Goal: Book appointment/travel/reservation

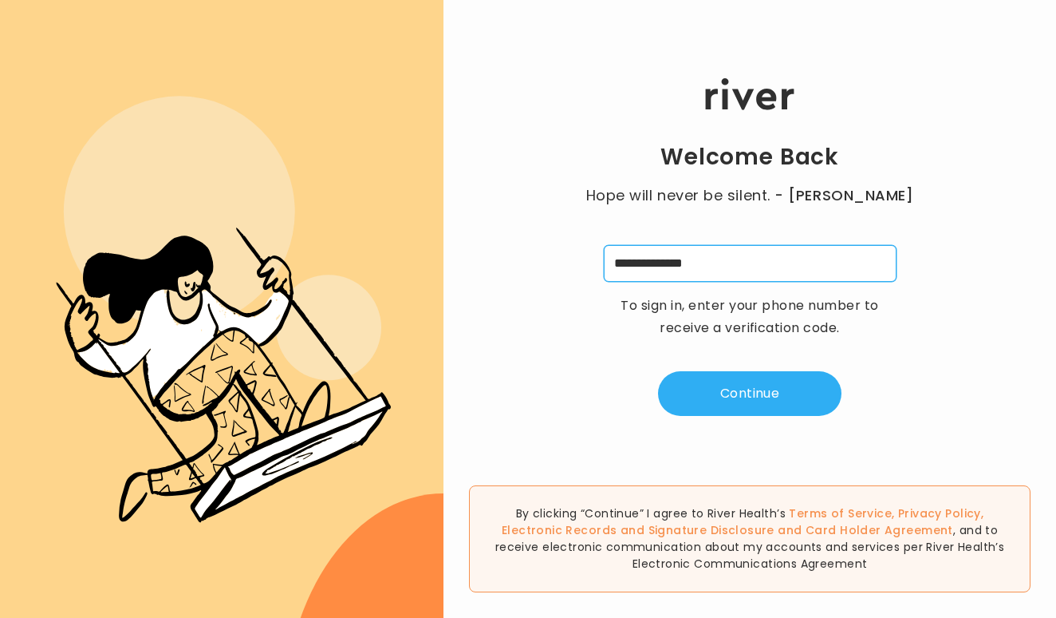
type input "**********"
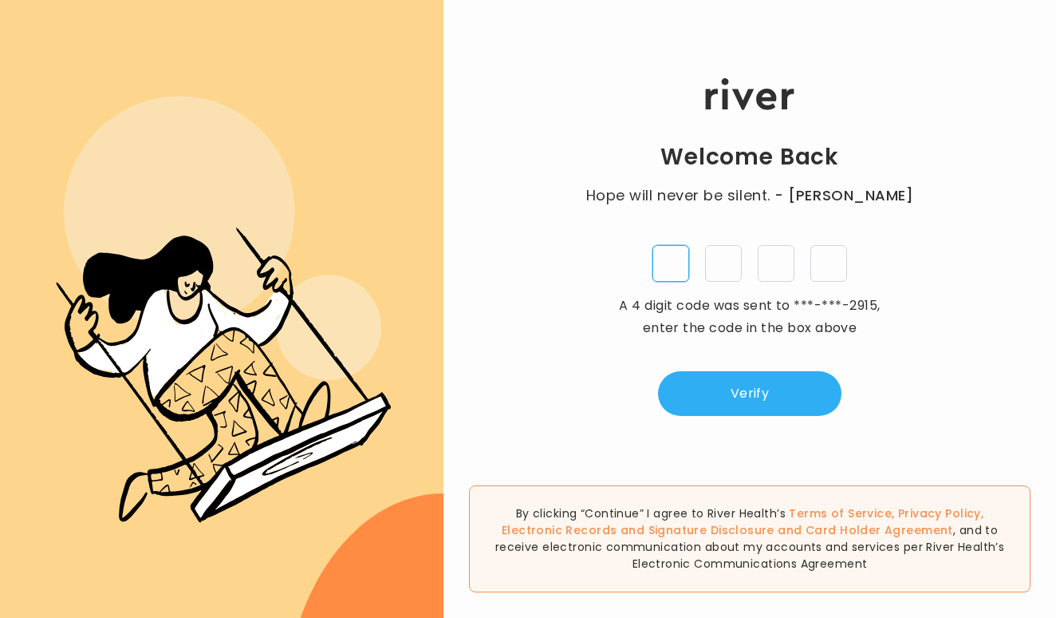
type input "*"
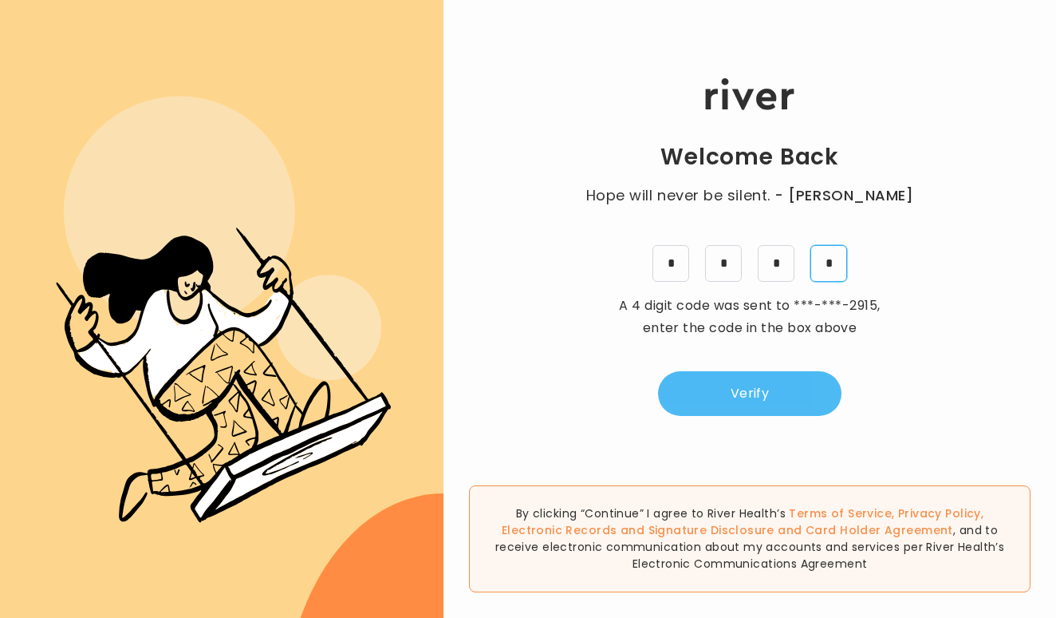
type input "*"
click at [787, 381] on button "Verify" at bounding box center [750, 393] width 184 height 45
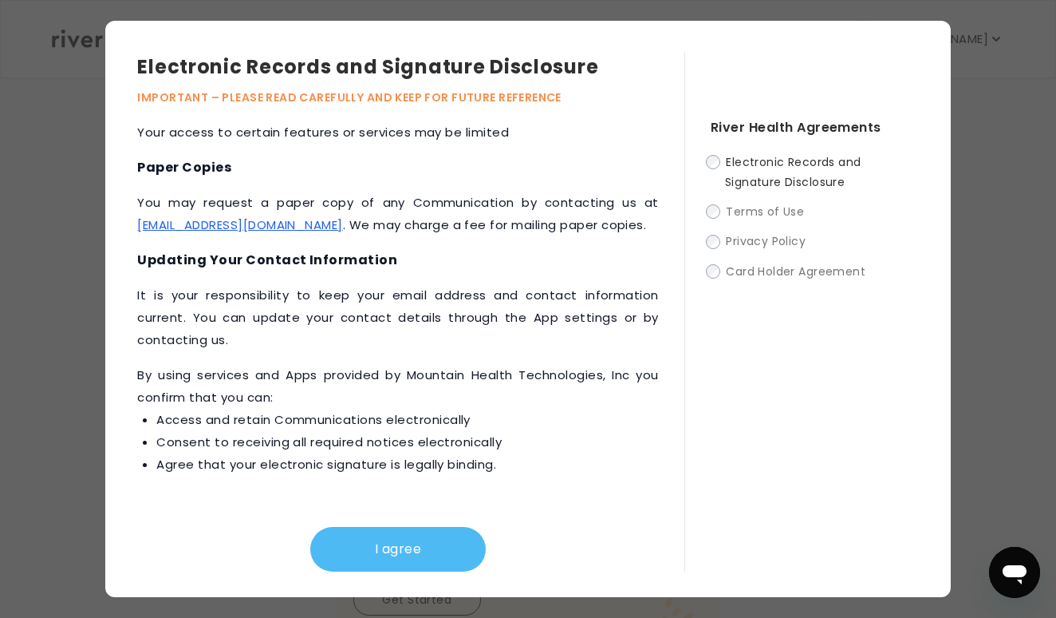
scroll to position [809, 0]
click at [361, 557] on button "I agree" at bounding box center [398, 549] width 176 height 45
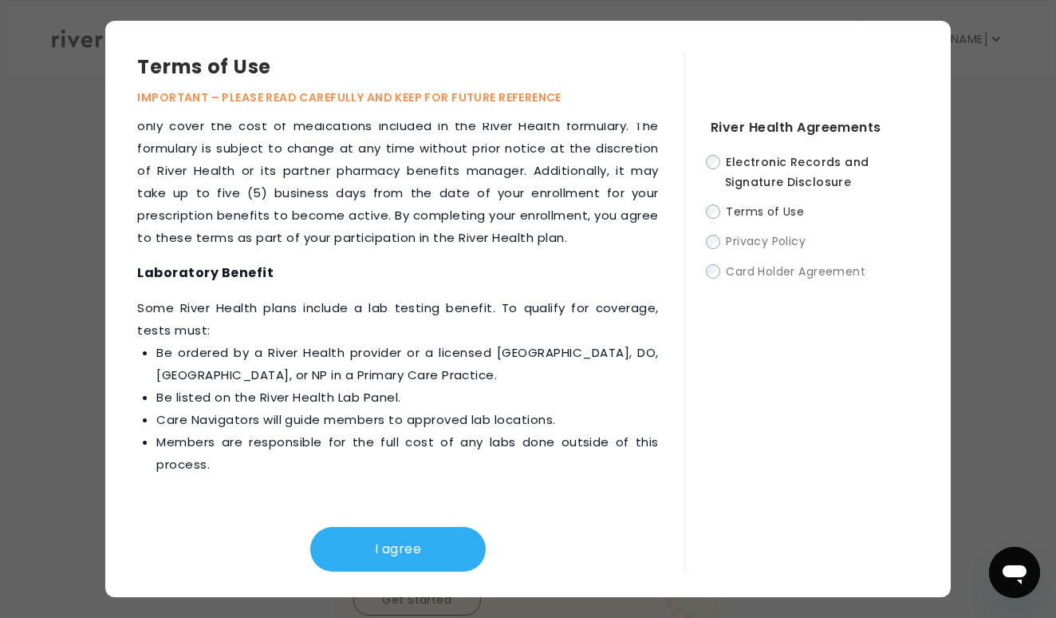
scroll to position [2367, 0]
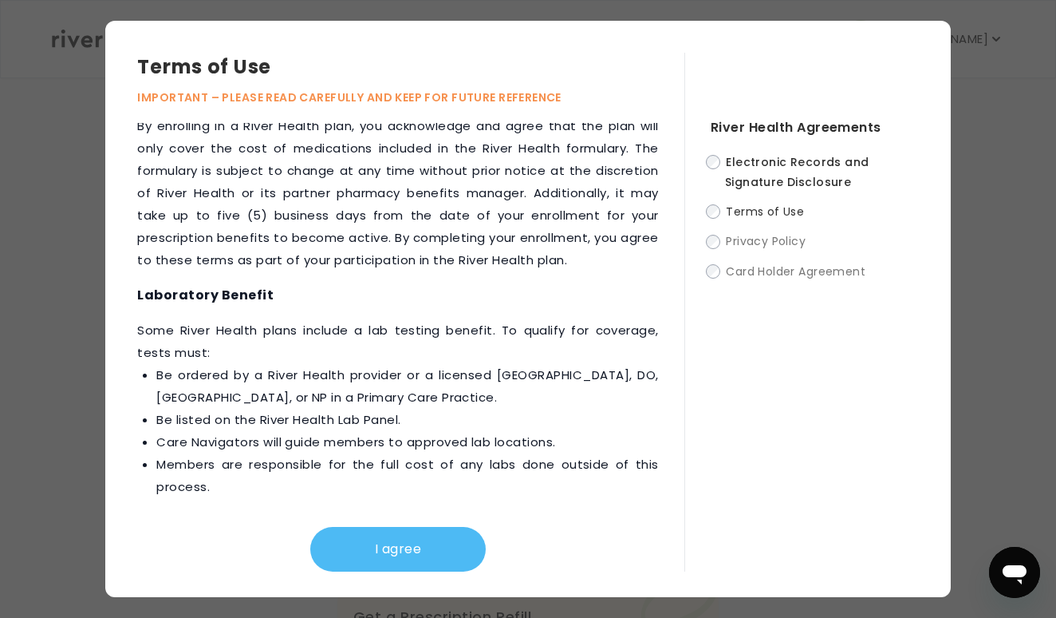
click at [384, 536] on button "I agree" at bounding box center [398, 549] width 176 height 45
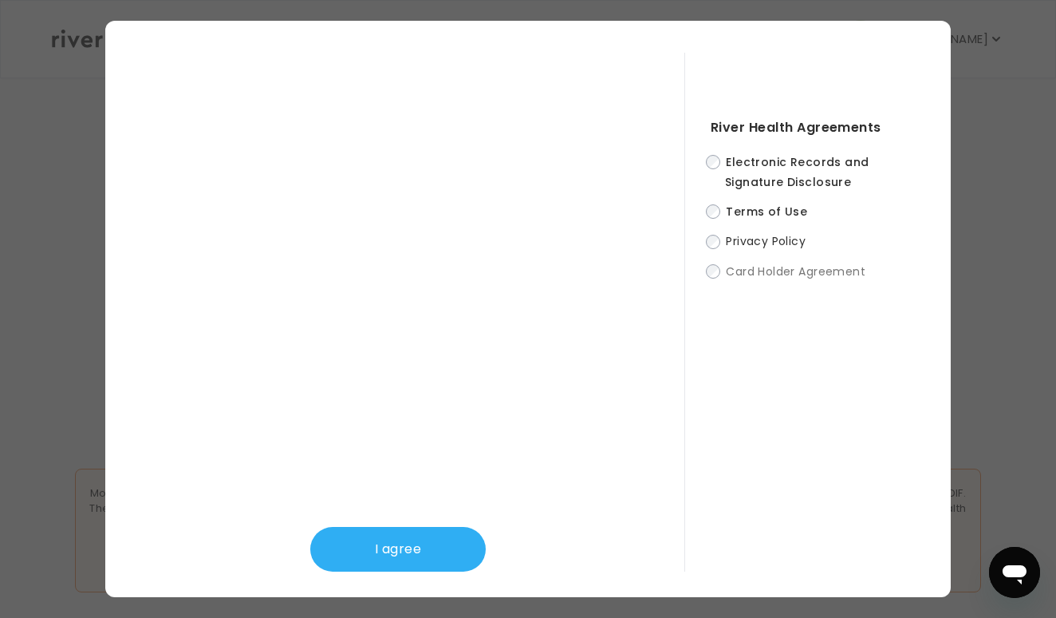
scroll to position [540, 0]
click at [432, 539] on button "I agree" at bounding box center [398, 549] width 176 height 45
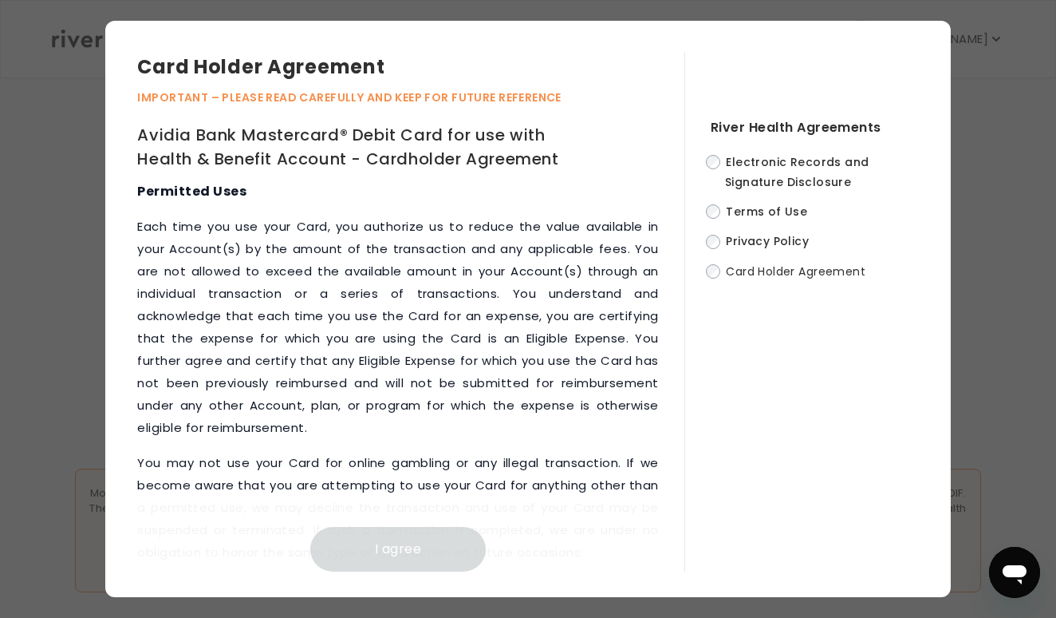
scroll to position [2505, 0]
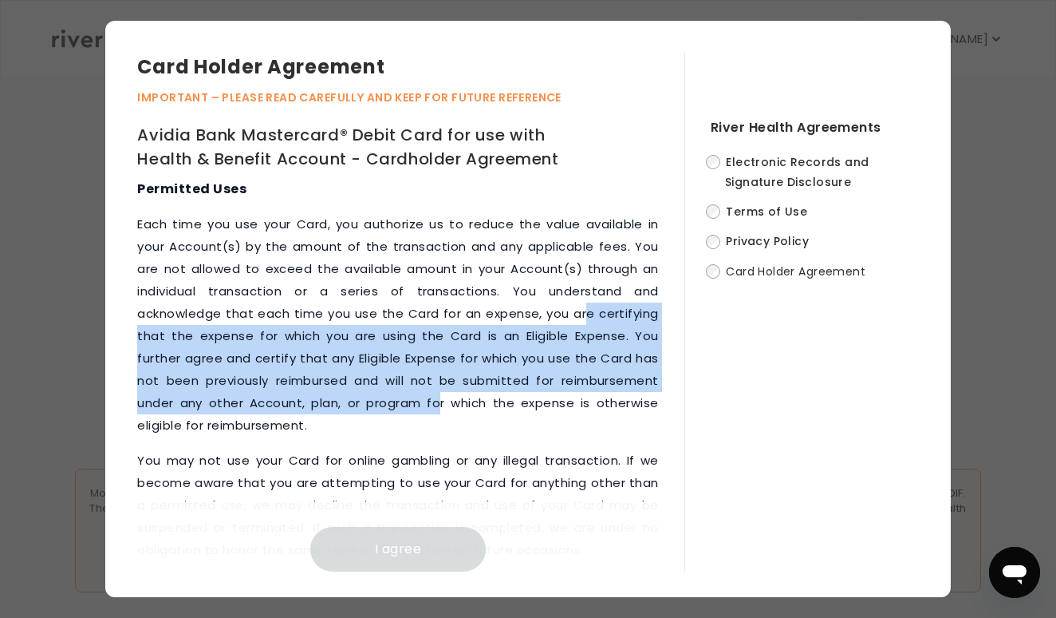
drag, startPoint x: 586, startPoint y: 296, endPoint x: 448, endPoint y: 373, distance: 157.2
click at [448, 375] on p "Each time you use your Card, you authorize us to reduce the value available in …" at bounding box center [397, 324] width 521 height 223
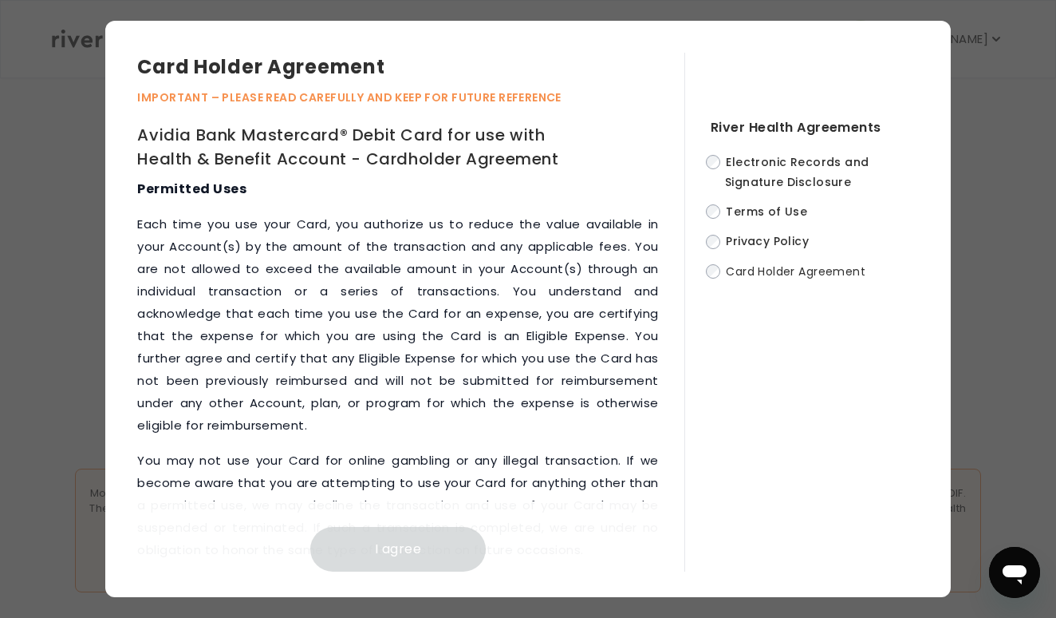
click at [466, 408] on p "Each time you use your Card, you authorize us to reduce the value available in …" at bounding box center [397, 324] width 521 height 223
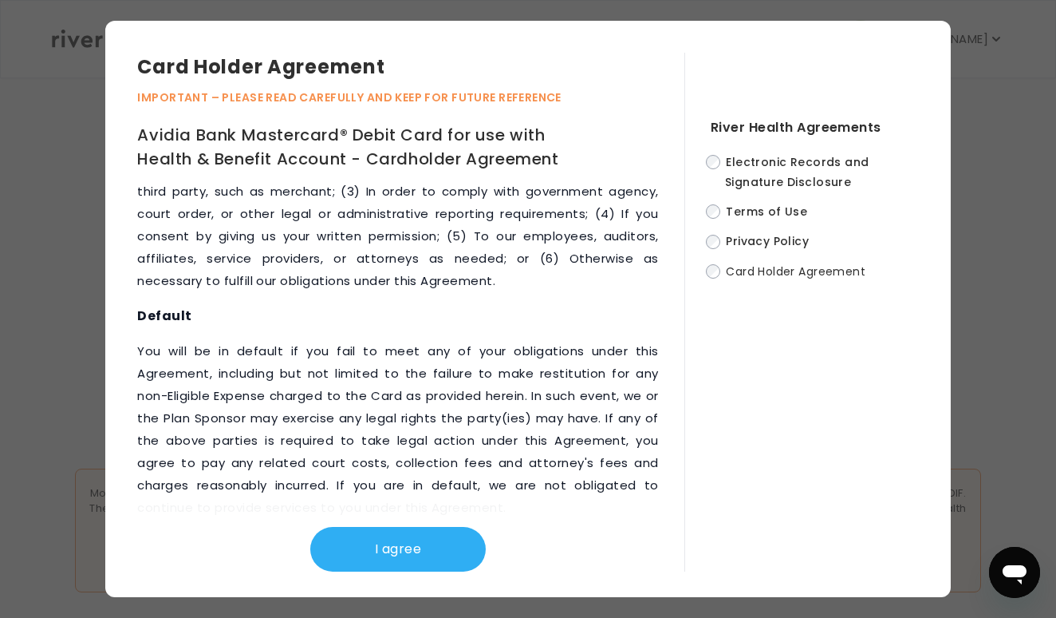
scroll to position [8993, 0]
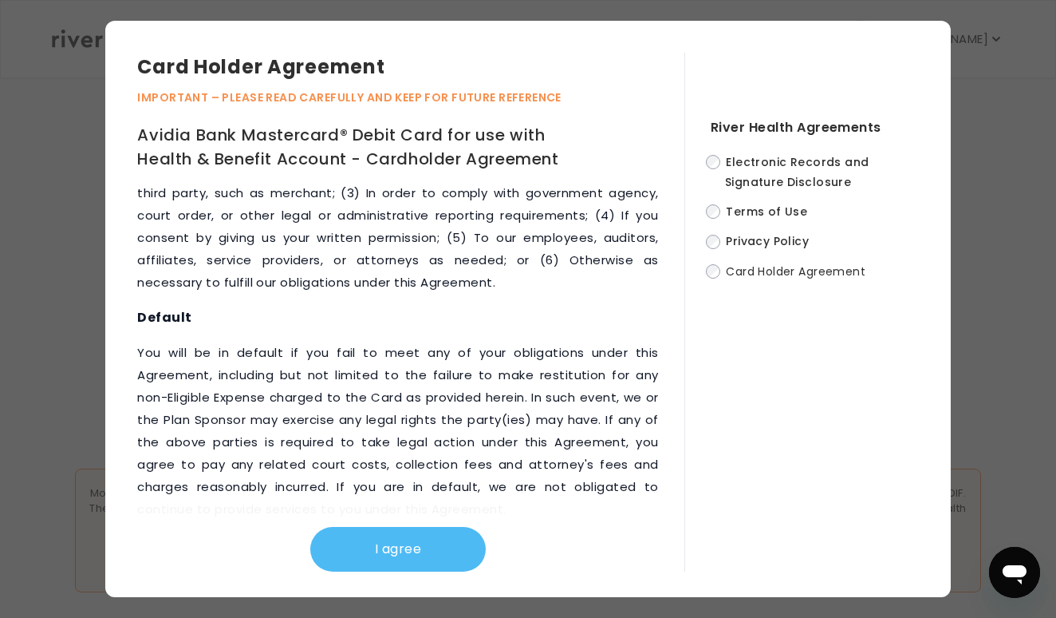
click at [434, 534] on button "I agree" at bounding box center [398, 549] width 176 height 45
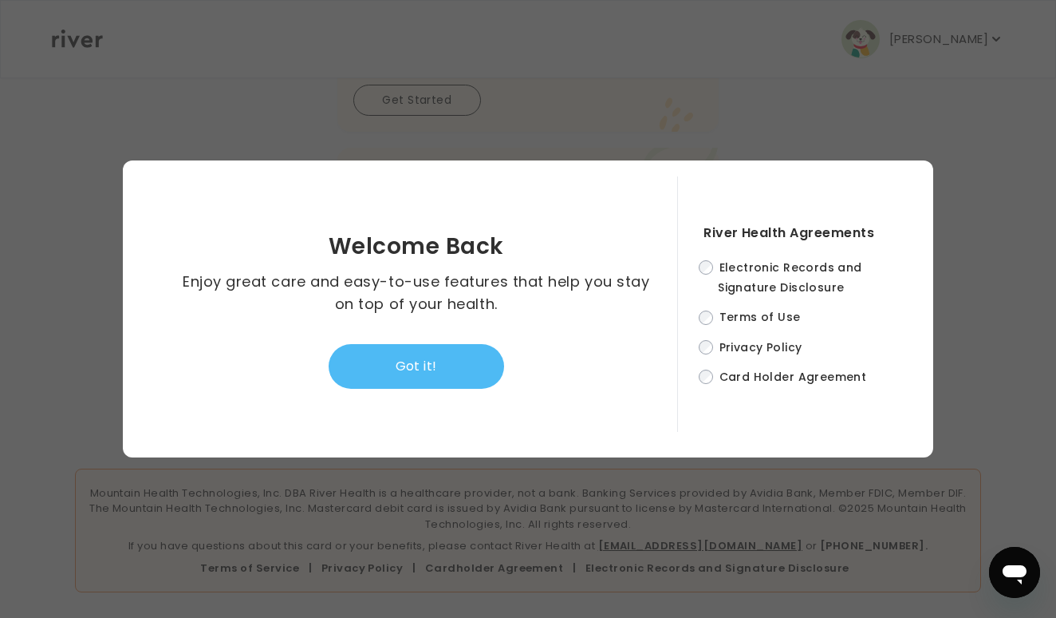
click at [432, 353] on button "Got it!" at bounding box center [417, 366] width 176 height 45
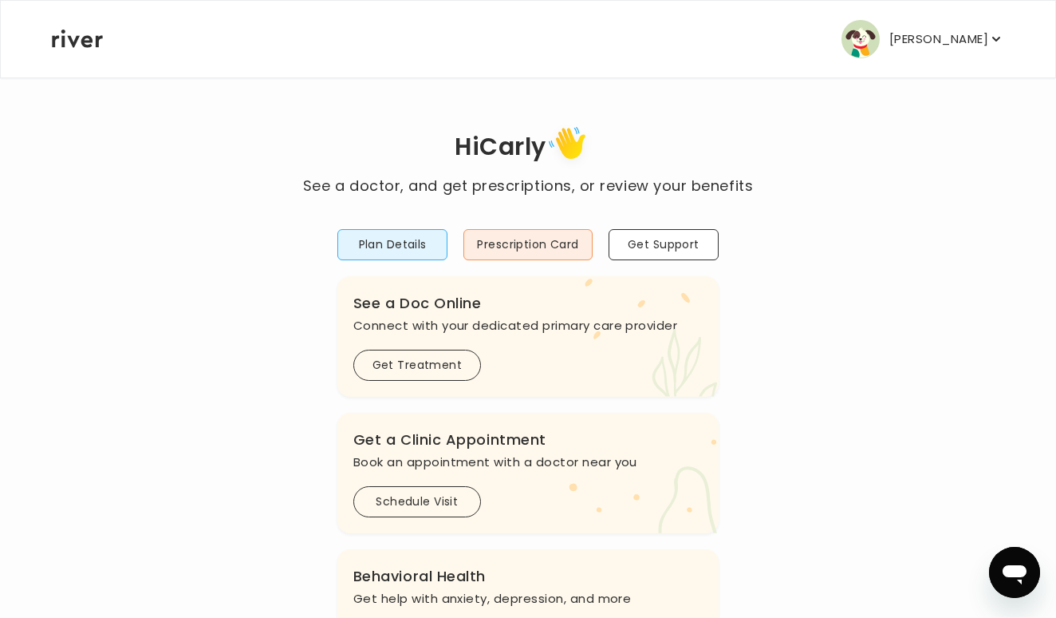
scroll to position [0, 0]
click at [414, 246] on button "Plan Details" at bounding box center [393, 244] width 111 height 31
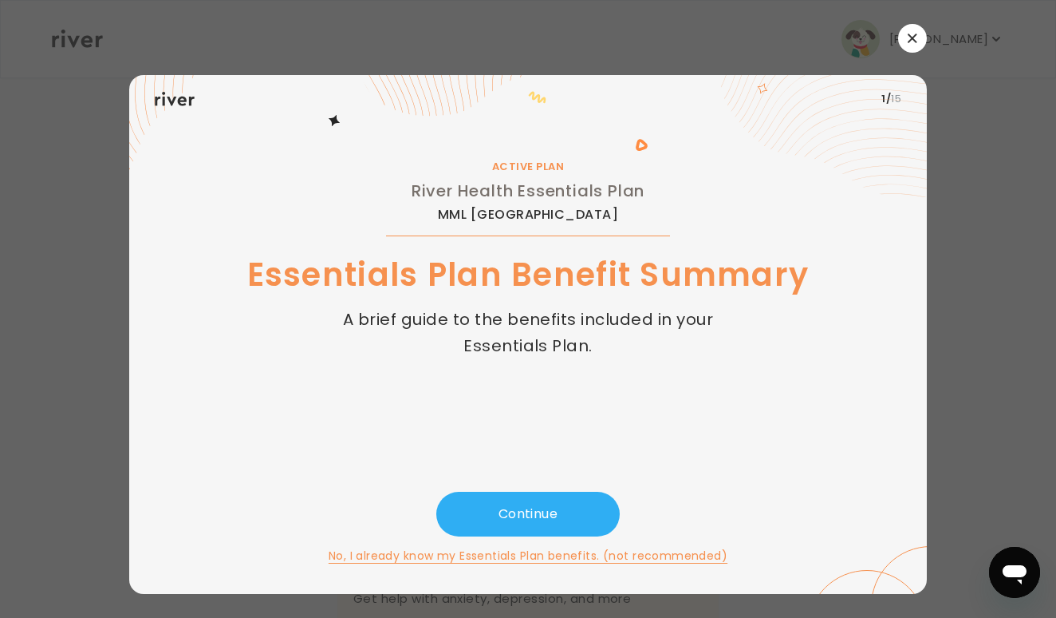
click at [948, 84] on div at bounding box center [528, 309] width 1056 height 618
click at [918, 45] on button "button" at bounding box center [912, 38] width 29 height 29
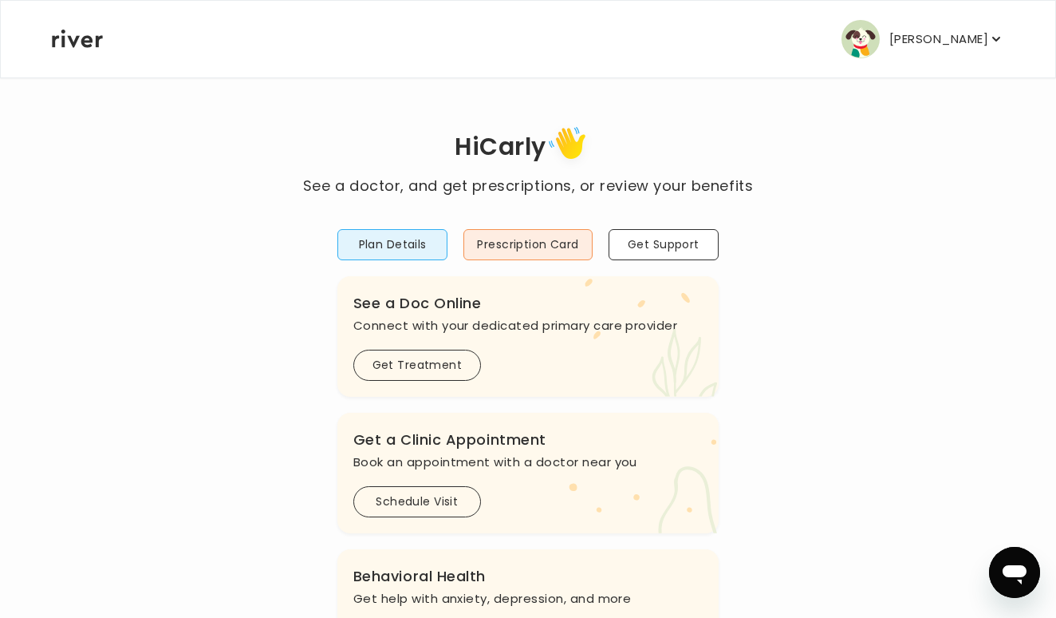
click at [847, 41] on div "[PERSON_NAME] Profile Add Family Activate Card Reimbursement Terms of Service P…" at bounding box center [918, 39] width 172 height 38
click at [861, 41] on img "button" at bounding box center [861, 39] width 38 height 38
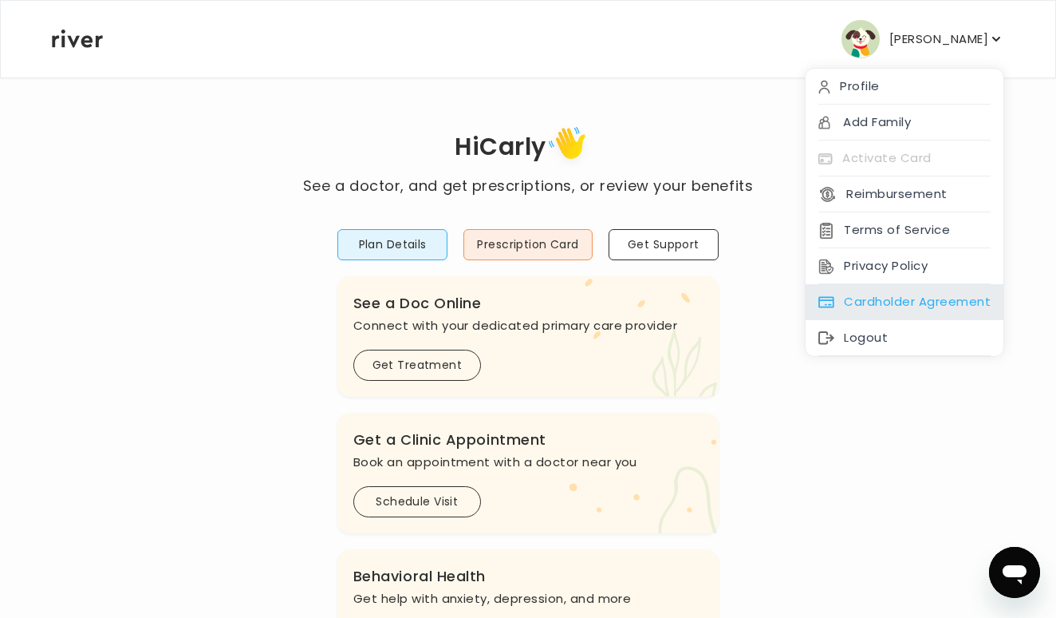
click at [867, 290] on div "Cardholder Agreement" at bounding box center [905, 302] width 198 height 36
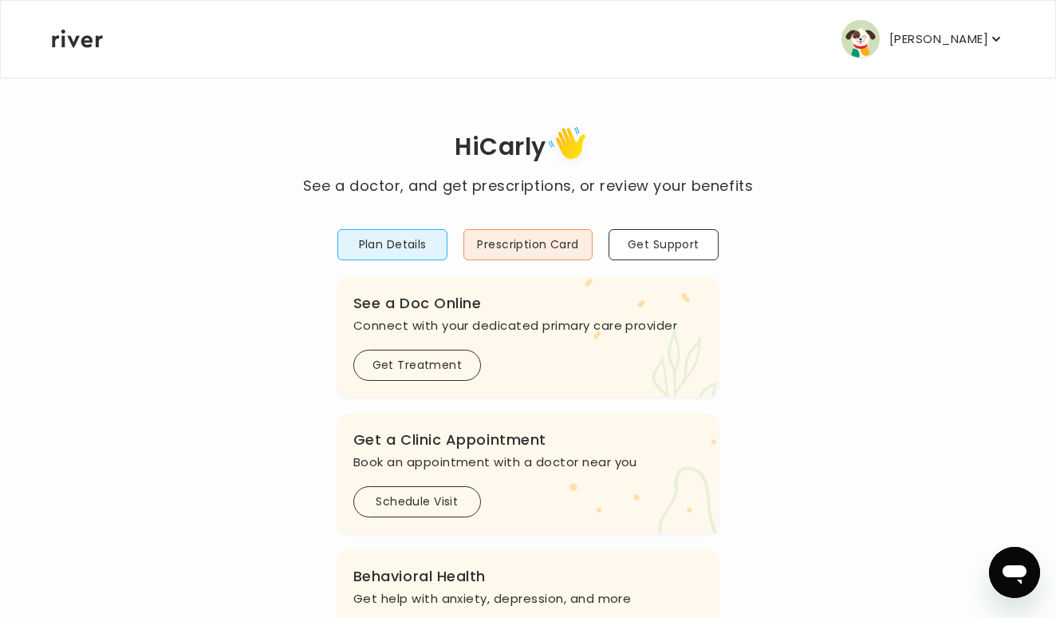
click at [931, 38] on p "[PERSON_NAME]" at bounding box center [939, 39] width 99 height 22
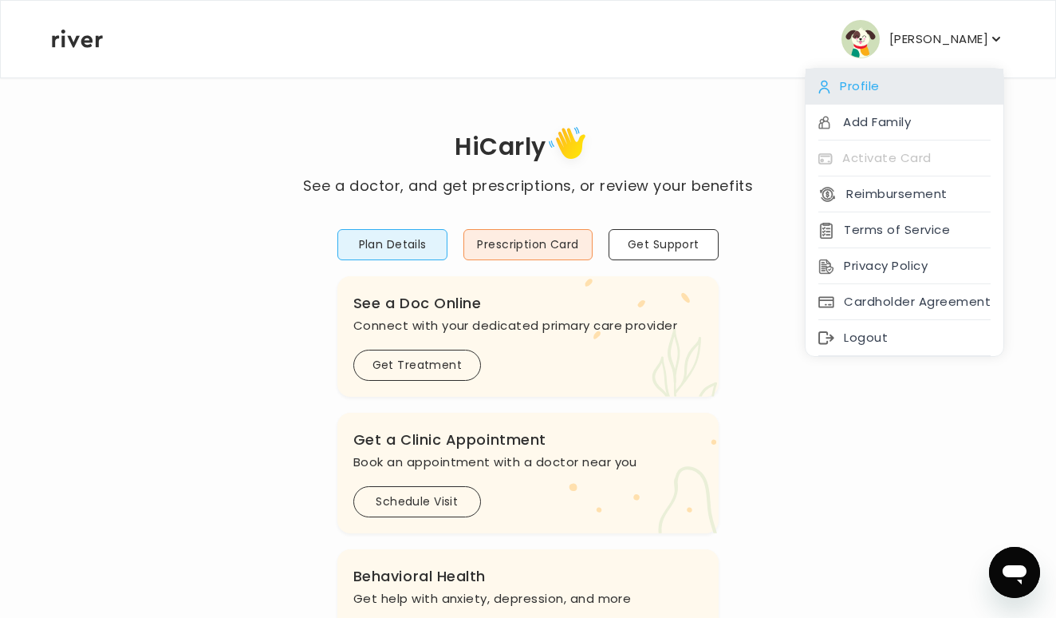
click at [858, 90] on div "Profile" at bounding box center [905, 87] width 198 height 36
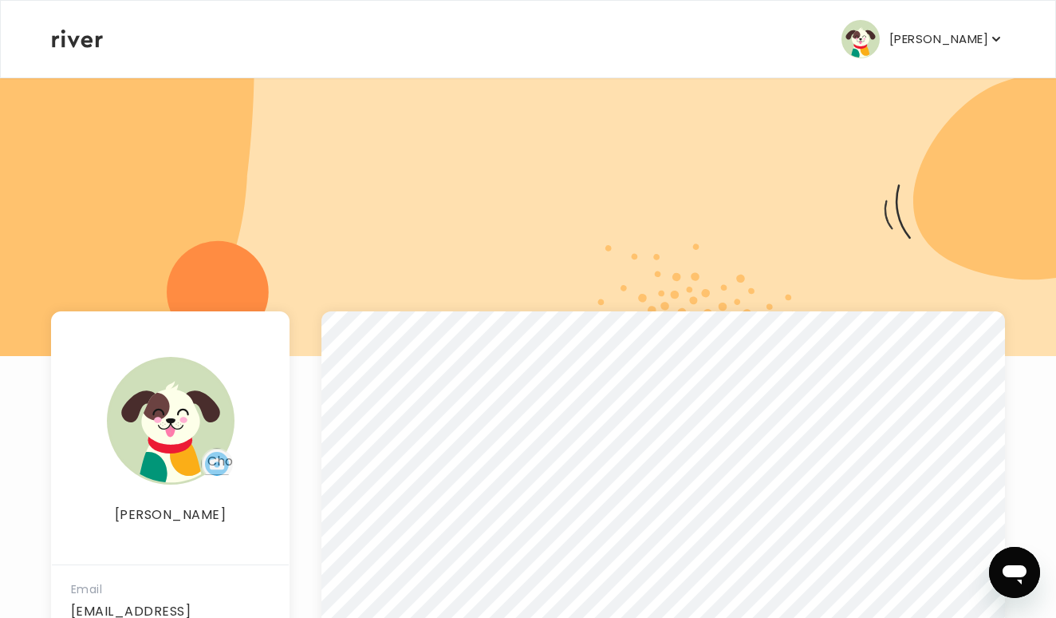
click at [905, 37] on p "[PERSON_NAME]" at bounding box center [939, 39] width 99 height 22
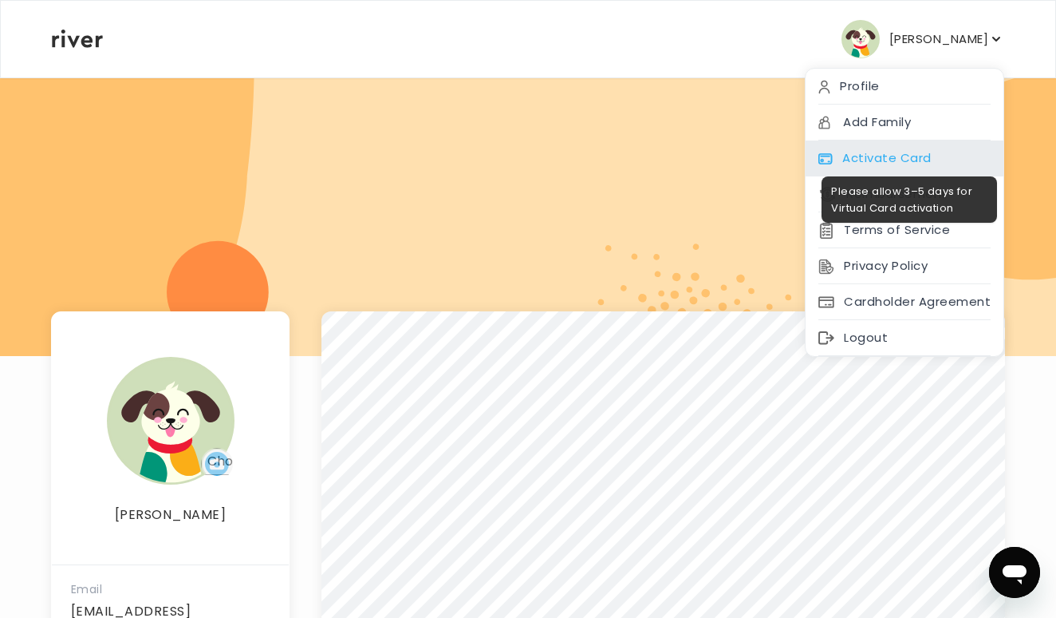
click at [839, 152] on div "Activate Card" at bounding box center [905, 158] width 198 height 36
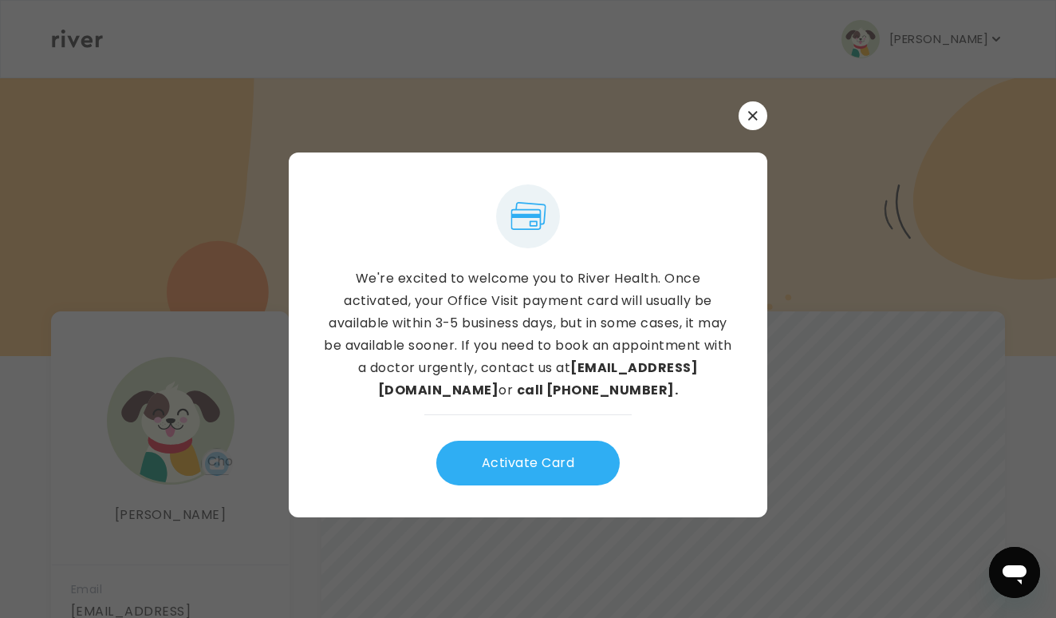
click at [752, 134] on div "We're excited to welcome you to River Health. Once activated, your Office Visit…" at bounding box center [528, 309] width 479 height 416
click at [752, 119] on icon "button" at bounding box center [753, 116] width 10 height 10
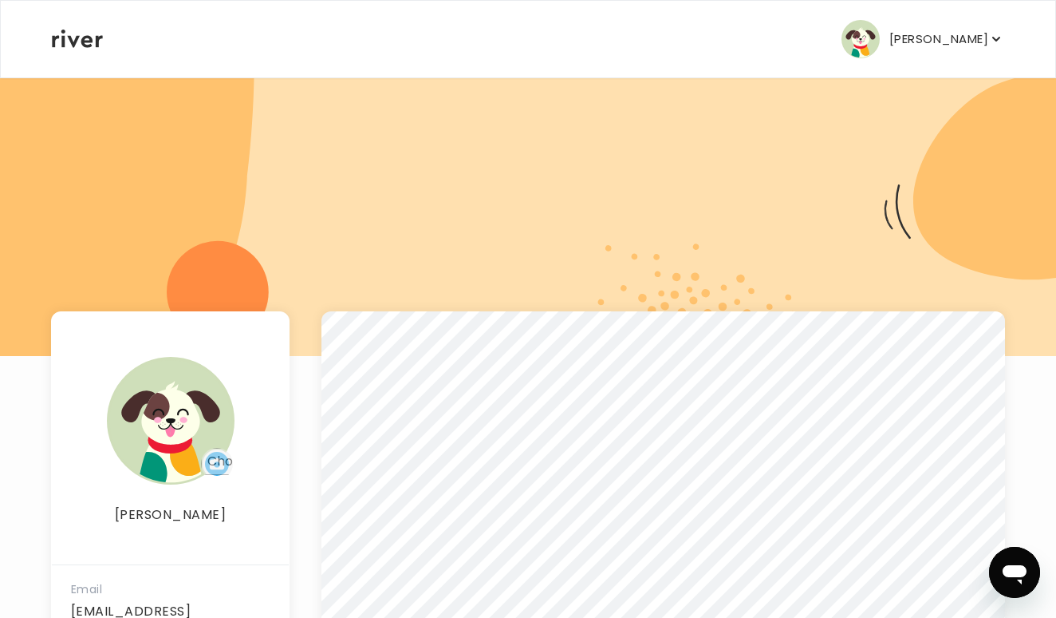
click at [920, 30] on p "[PERSON_NAME]" at bounding box center [939, 39] width 99 height 22
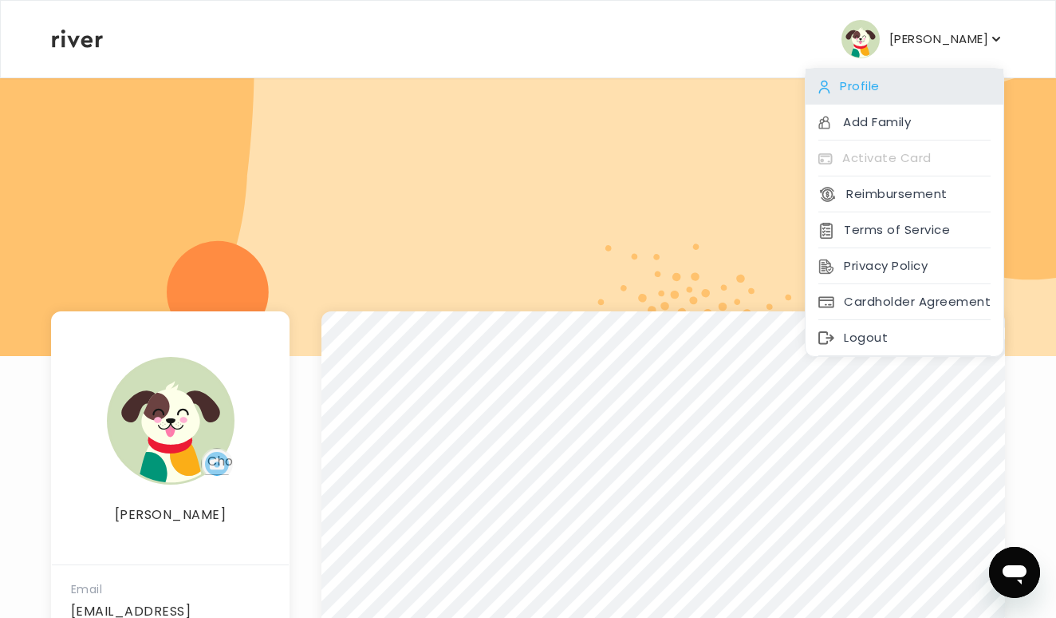
click at [855, 90] on div "Profile" at bounding box center [905, 87] width 198 height 36
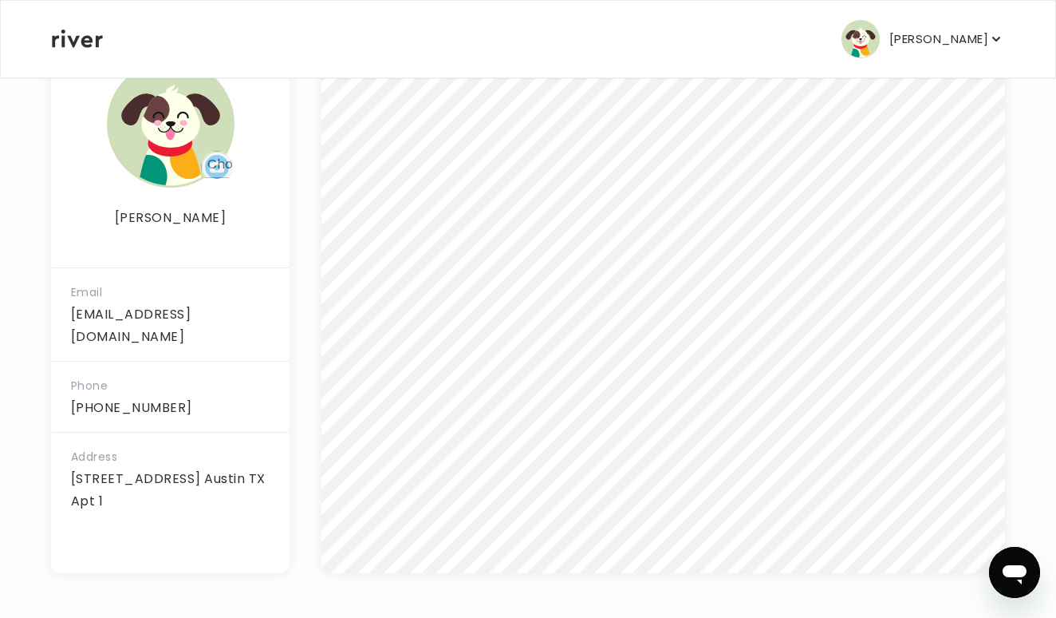
scroll to position [297, 0]
click at [195, 157] on img at bounding box center [171, 124] width 128 height 128
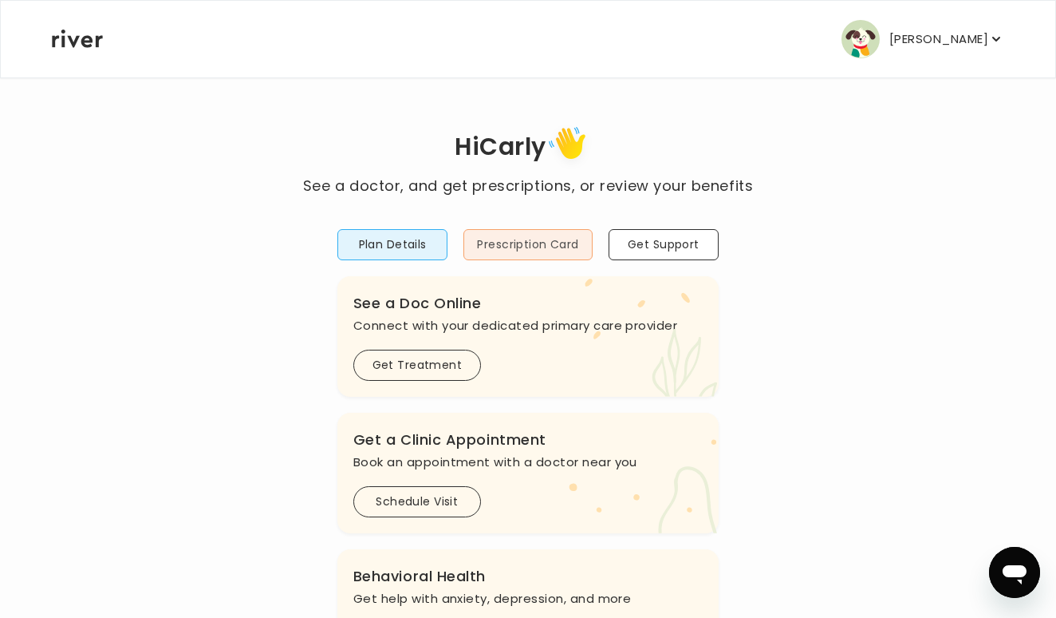
click at [561, 243] on button "Prescription Card" at bounding box center [528, 244] width 128 height 31
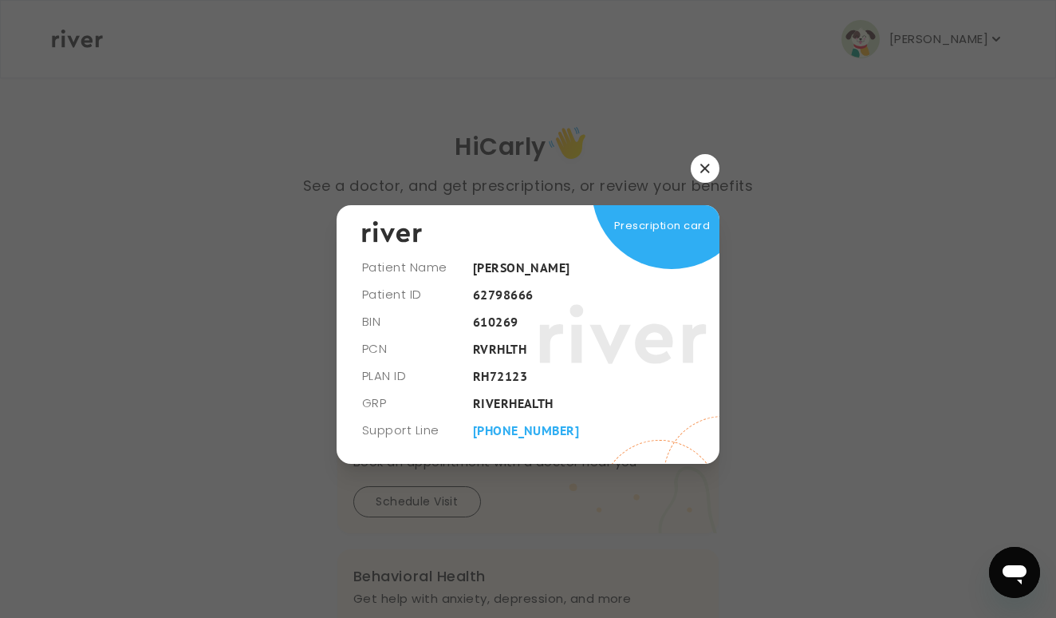
click at [485, 285] on div "Prescription card" at bounding box center [528, 334] width 383 height 258
click at [485, 289] on div "Prescription card" at bounding box center [528, 334] width 383 height 258
click at [508, 294] on div "Prescription card" at bounding box center [528, 334] width 383 height 258
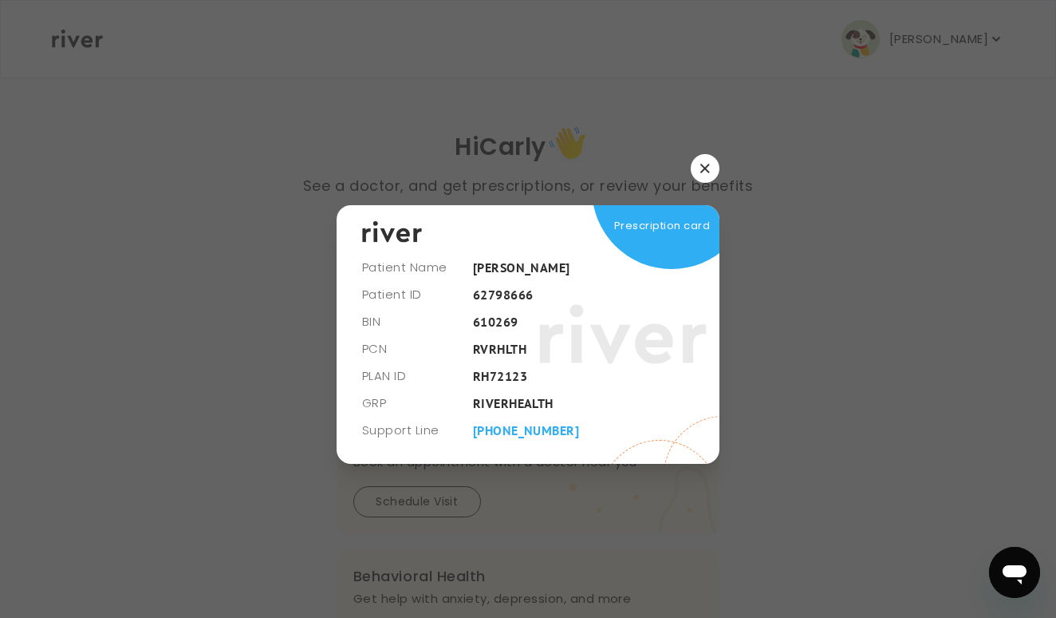
click at [508, 294] on div "Prescription card" at bounding box center [528, 334] width 383 height 258
drag, startPoint x: 464, startPoint y: 294, endPoint x: 507, endPoint y: 294, distance: 42.3
click at [511, 294] on div "Prescription card" at bounding box center [528, 334] width 383 height 258
click at [707, 175] on button "button" at bounding box center [705, 168] width 29 height 29
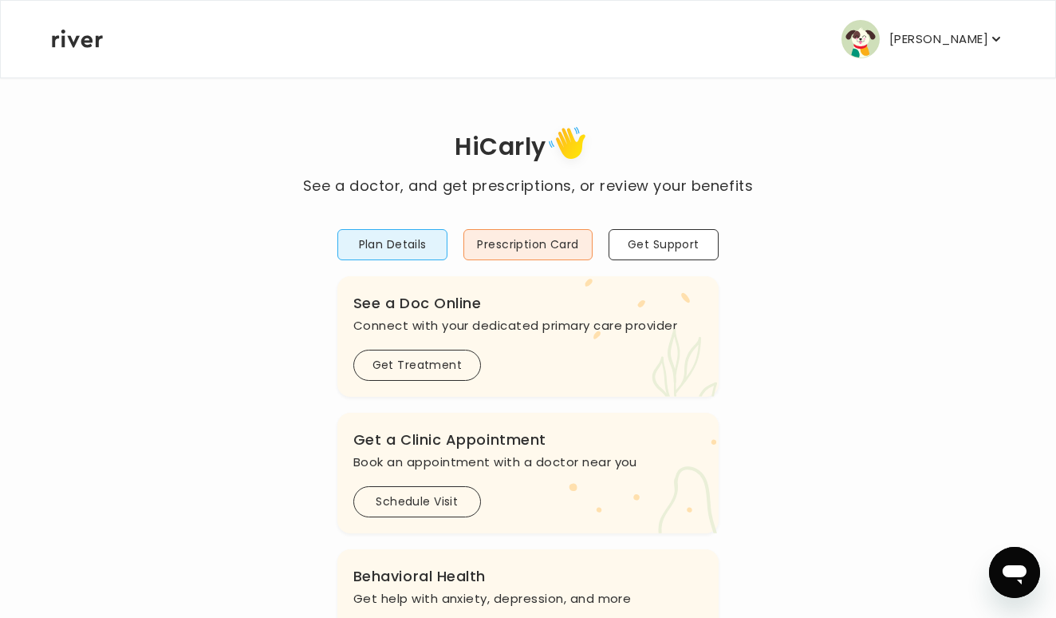
click at [898, 38] on p "[PERSON_NAME]" at bounding box center [939, 39] width 99 height 22
click at [403, 240] on button "Plan Details" at bounding box center [393, 244] width 111 height 31
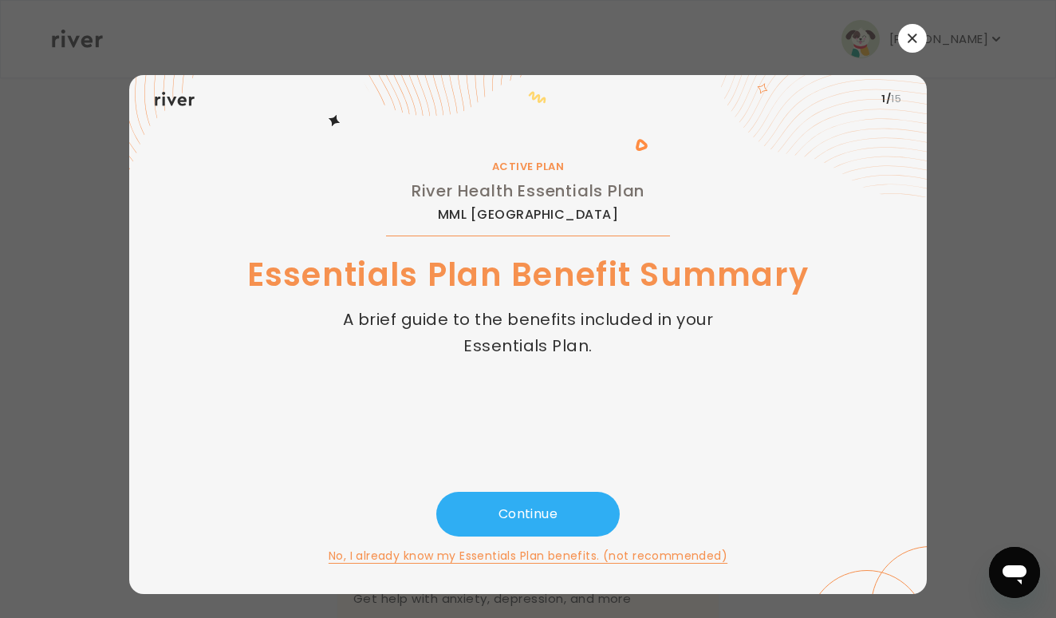
click at [403, 240] on div "ACTIVE PLAN River Health Essentials Plan MML South Swedish Hill Essentials Plan…" at bounding box center [528, 307] width 747 height 369
click at [574, 511] on button "Continue" at bounding box center [528, 514] width 184 height 45
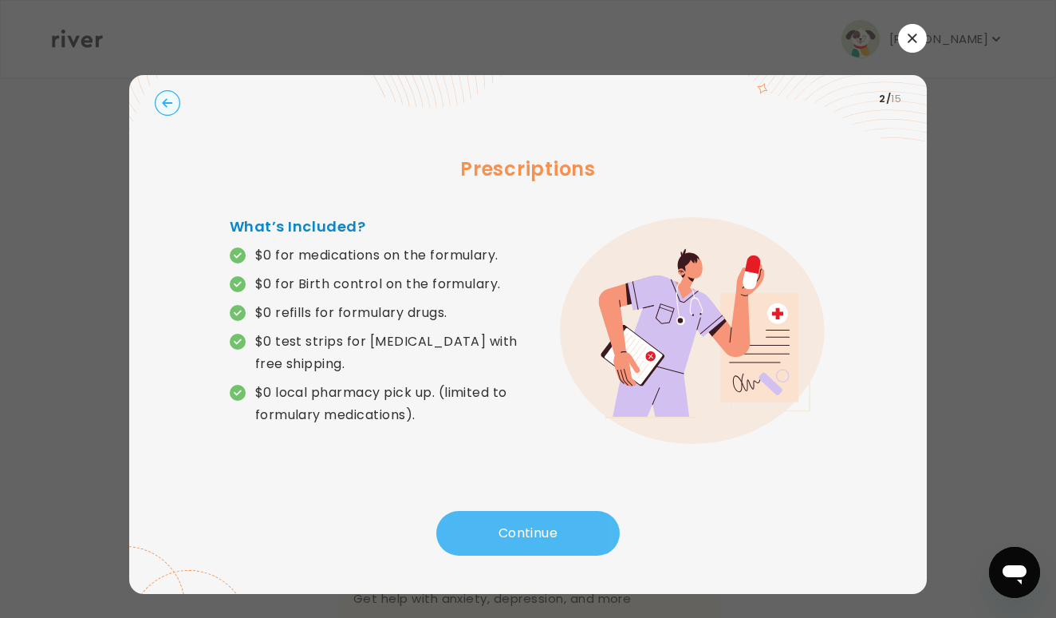
click at [574, 511] on button "Continue" at bounding box center [528, 533] width 184 height 45
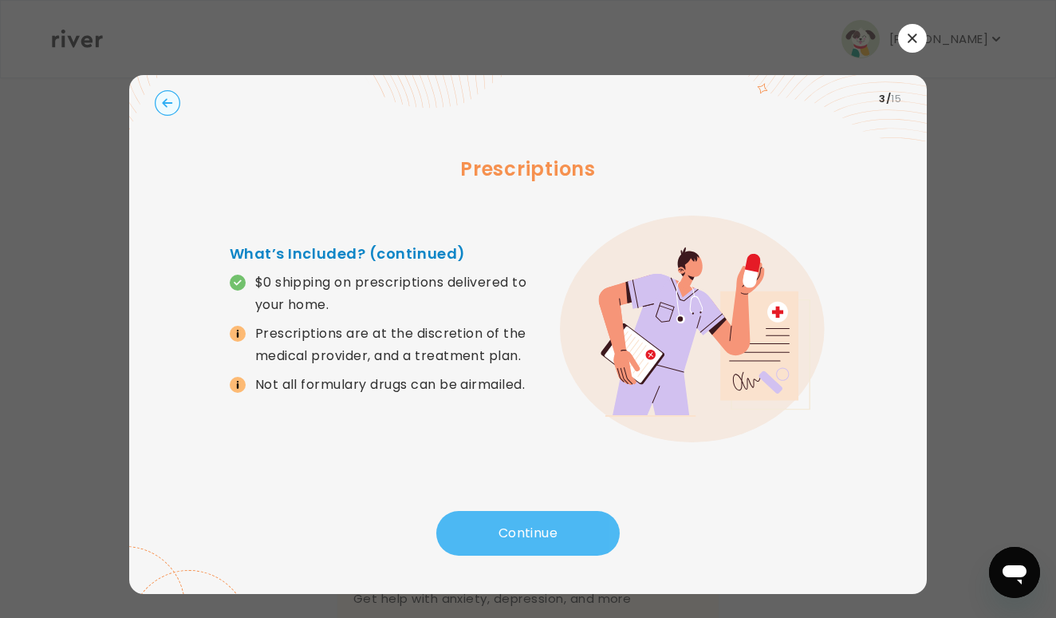
click at [574, 511] on button "Continue" at bounding box center [528, 533] width 184 height 45
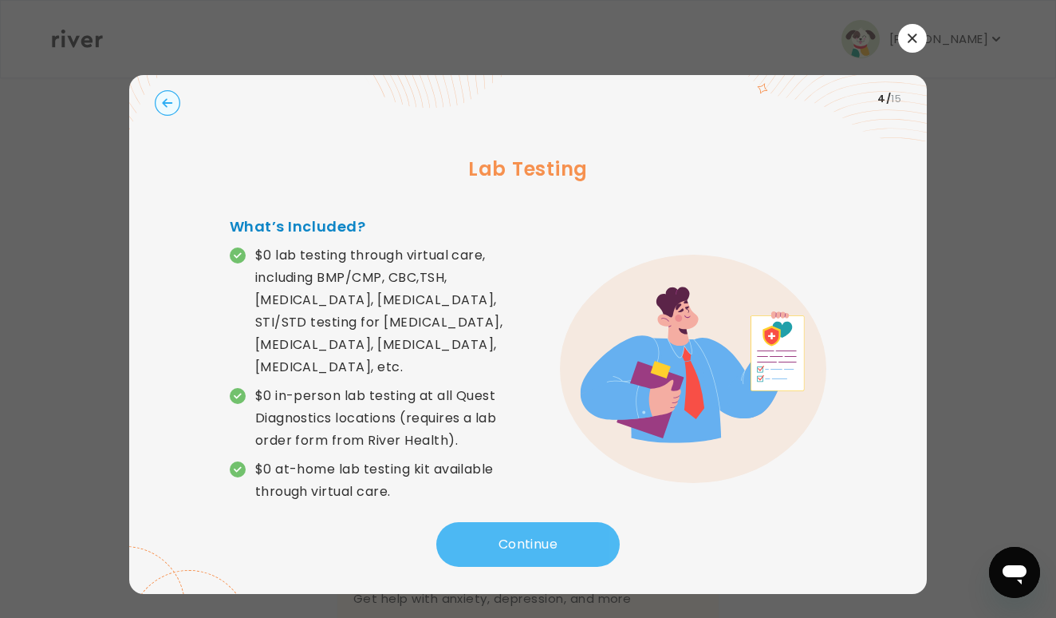
click at [574, 522] on button "Continue" at bounding box center [528, 544] width 184 height 45
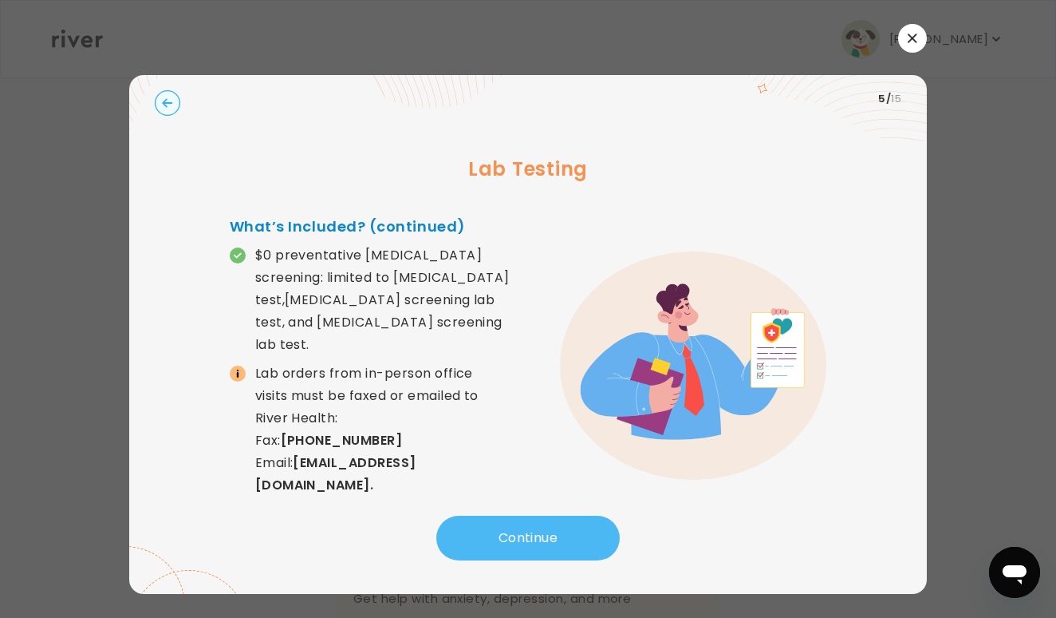
click at [574, 515] on button "Continue" at bounding box center [528, 537] width 184 height 45
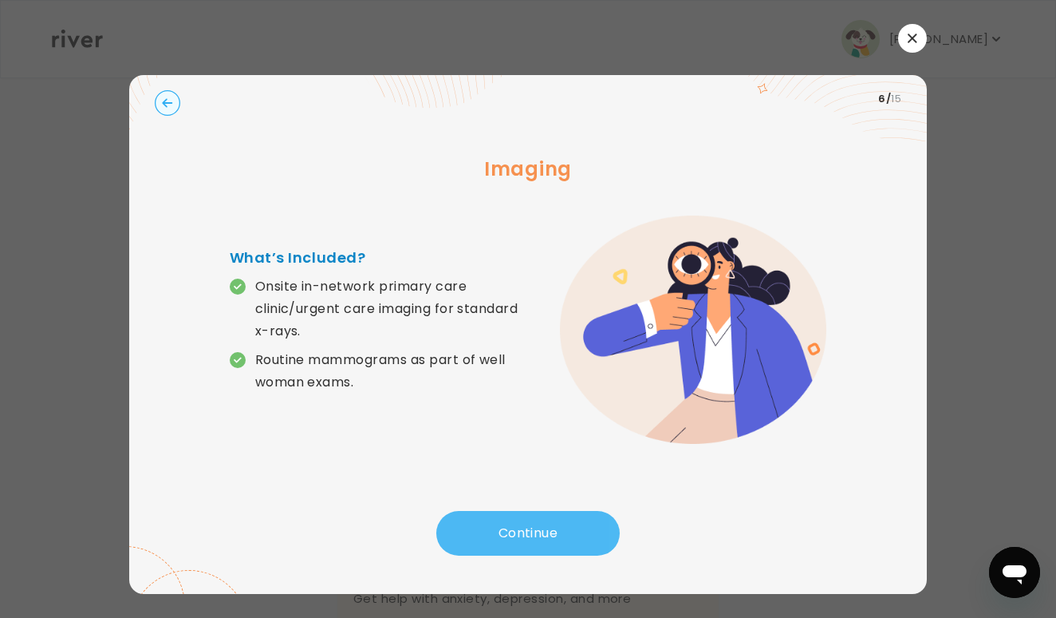
click at [574, 511] on button "Continue" at bounding box center [528, 533] width 184 height 45
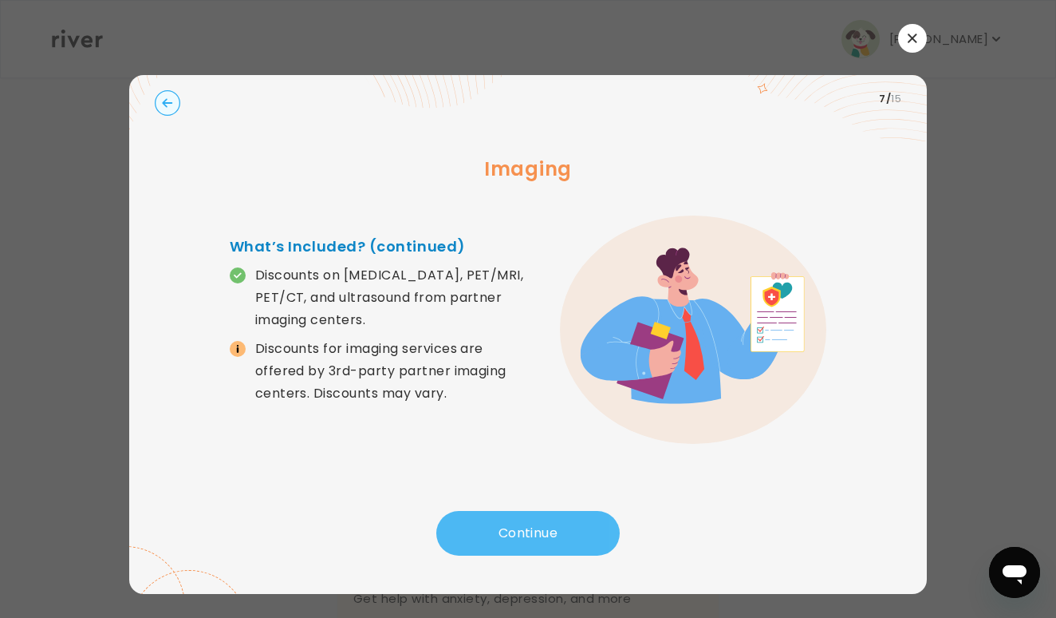
click at [538, 523] on button "Continue" at bounding box center [528, 533] width 184 height 45
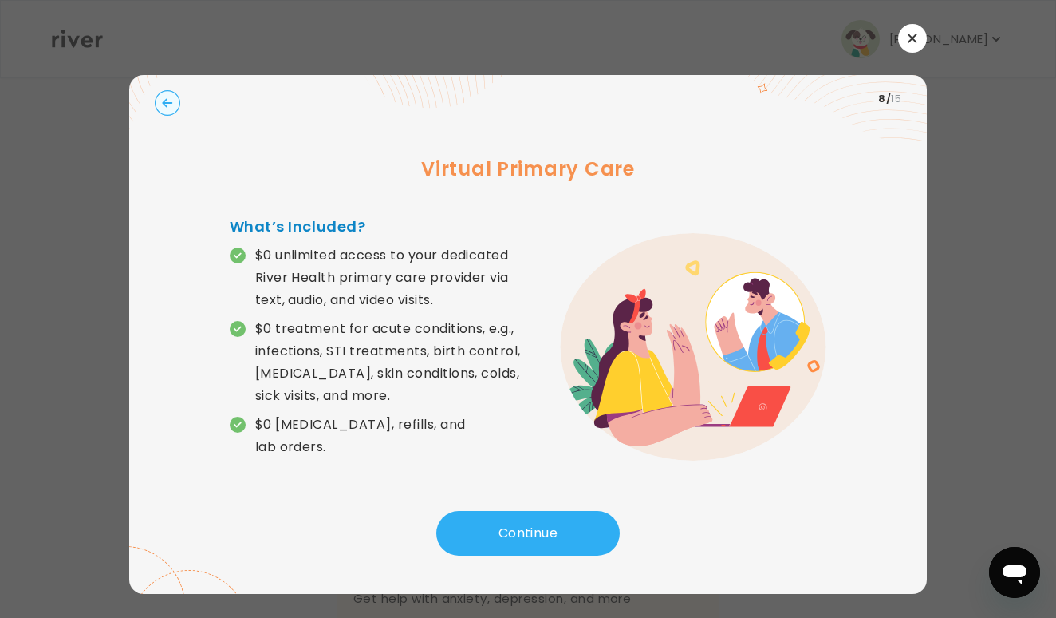
click at [930, 112] on div at bounding box center [528, 309] width 1056 height 618
click at [902, 23] on div at bounding box center [528, 309] width 1056 height 618
click at [907, 34] on button "button" at bounding box center [912, 38] width 29 height 29
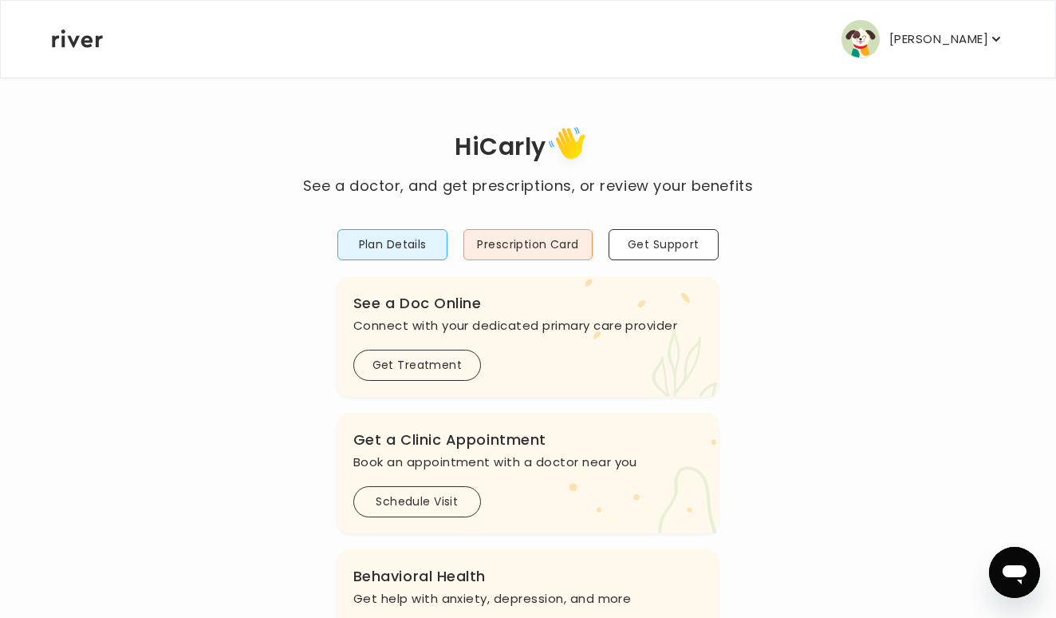
click at [855, 41] on img "button" at bounding box center [861, 39] width 38 height 38
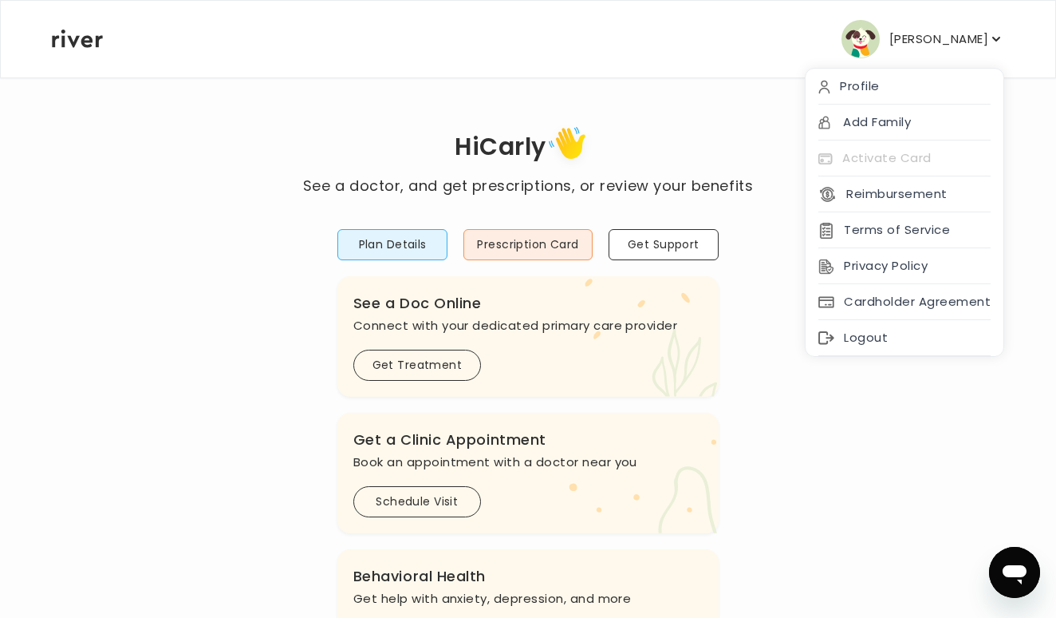
click at [900, 38] on p "[PERSON_NAME]" at bounding box center [939, 39] width 99 height 22
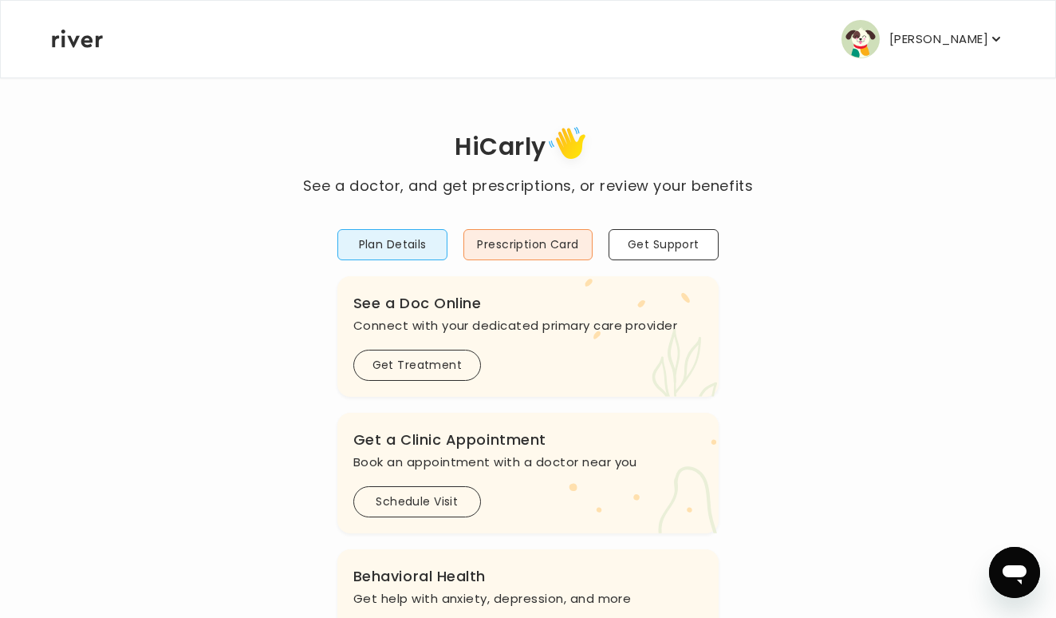
click at [938, 41] on p "[PERSON_NAME]" at bounding box center [939, 39] width 99 height 22
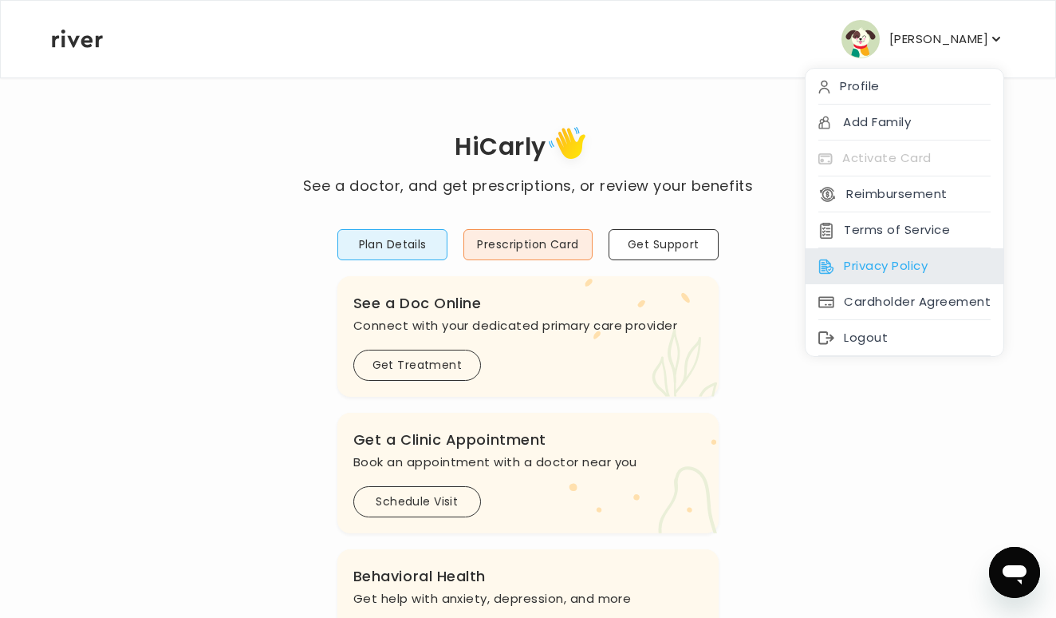
click at [856, 267] on div "Privacy Policy" at bounding box center [905, 266] width 198 height 36
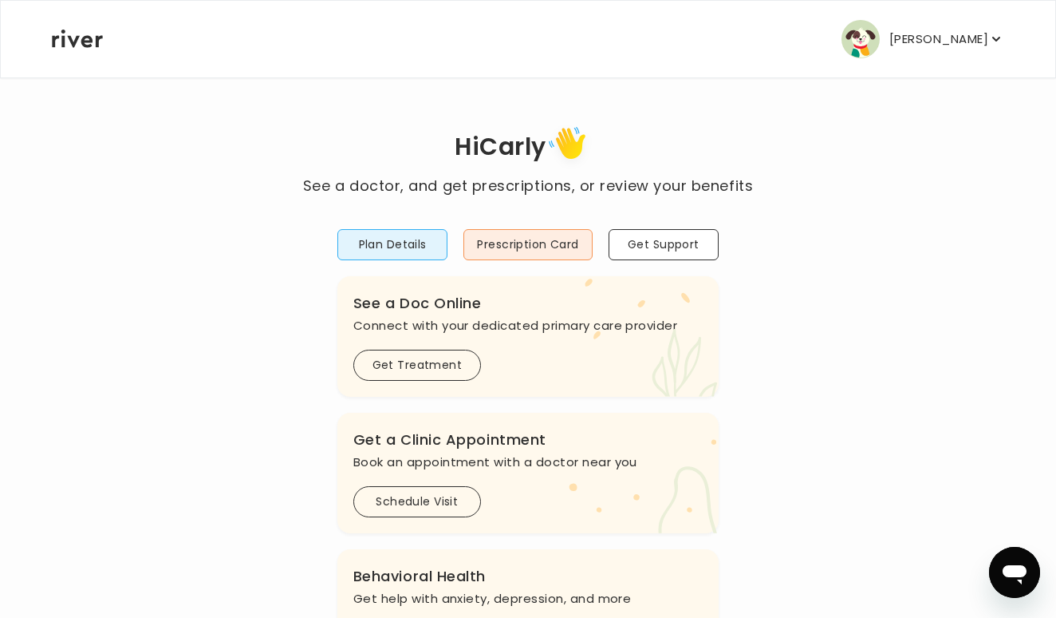
click at [932, 28] on p "[PERSON_NAME]" at bounding box center [939, 39] width 99 height 22
click at [757, 65] on div "[PERSON_NAME] Profile Add Family Activate Card Reimbursement Terms of Service P…" at bounding box center [528, 39] width 953 height 77
click at [1000, 41] on icon "button" at bounding box center [997, 39] width 16 height 16
click at [868, 472] on div "Hi [PERSON_NAME] See a doctor, and get prescriptions, or review your benefits P…" at bounding box center [528, 531] width 954 height 821
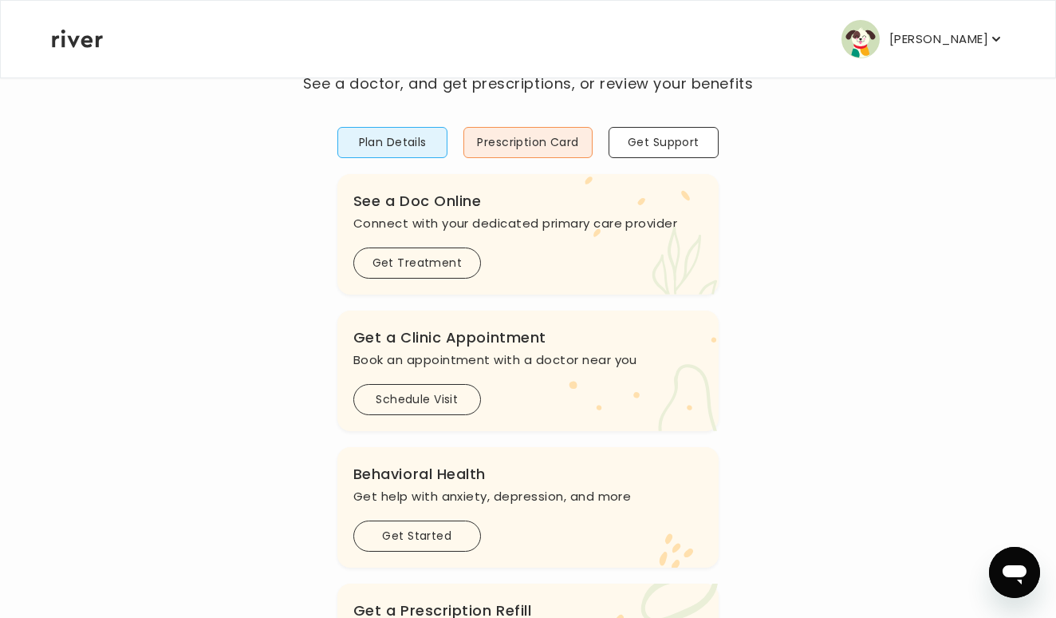
scroll to position [104, 0]
click at [411, 388] on button "Schedule Visit" at bounding box center [417, 397] width 128 height 31
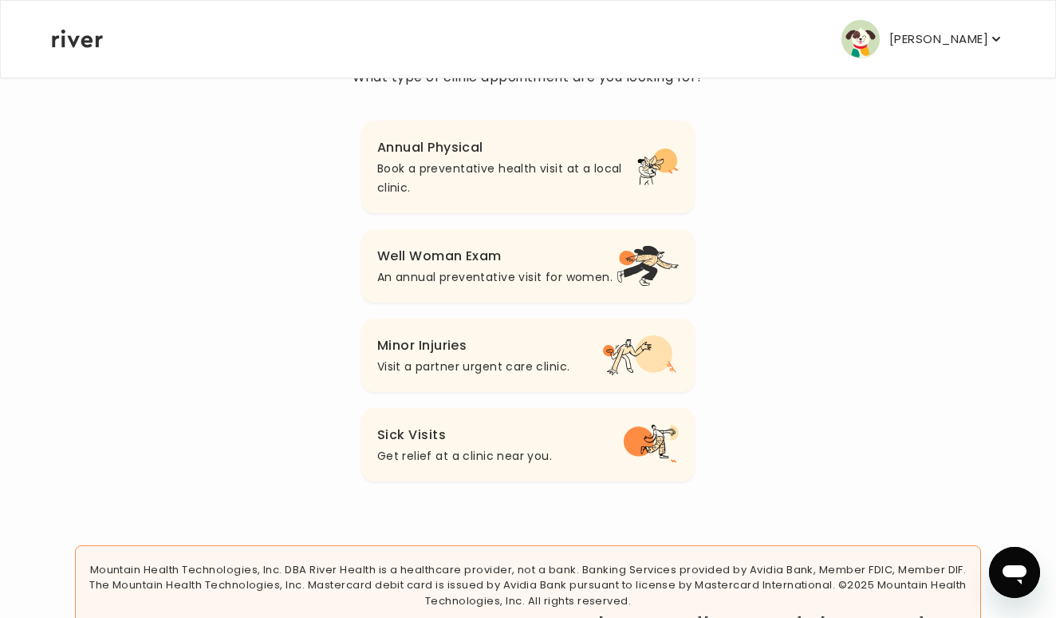
scroll to position [177, 0]
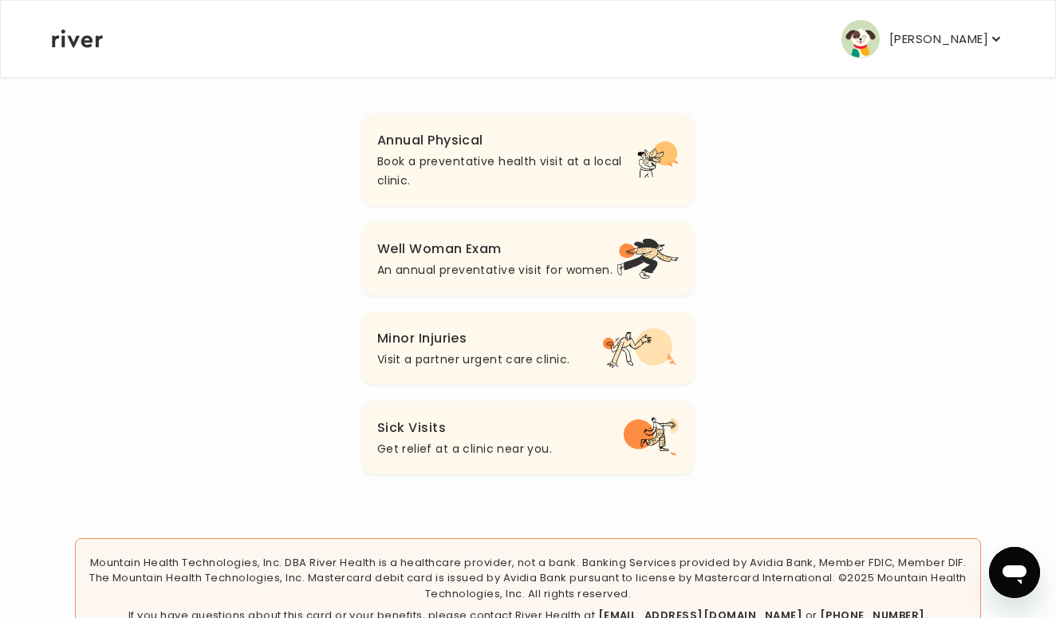
click at [503, 156] on p "Book a preventative health visit at a local clinic." at bounding box center [507, 171] width 260 height 38
